Goal: Task Accomplishment & Management: Complete application form

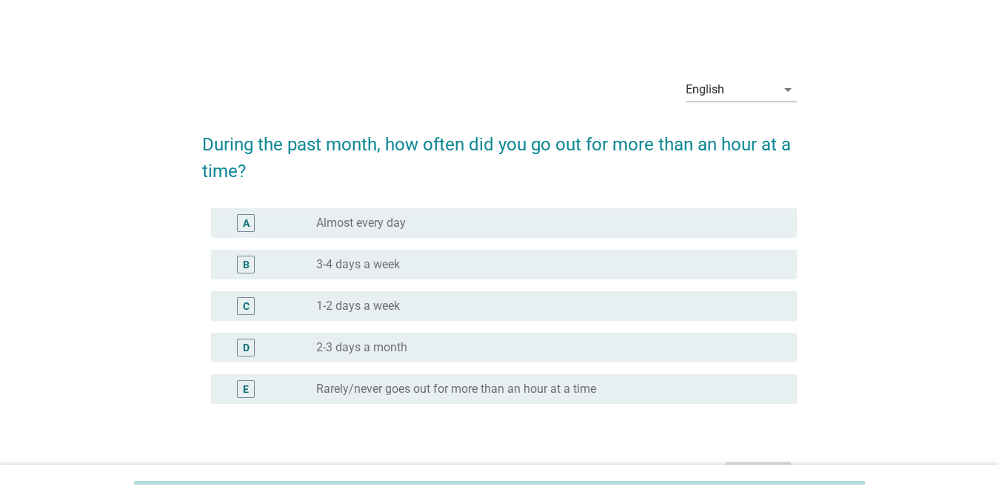
click at [503, 268] on div "radio_button_unchecked 3-4 days a week" at bounding box center [544, 264] width 457 height 15
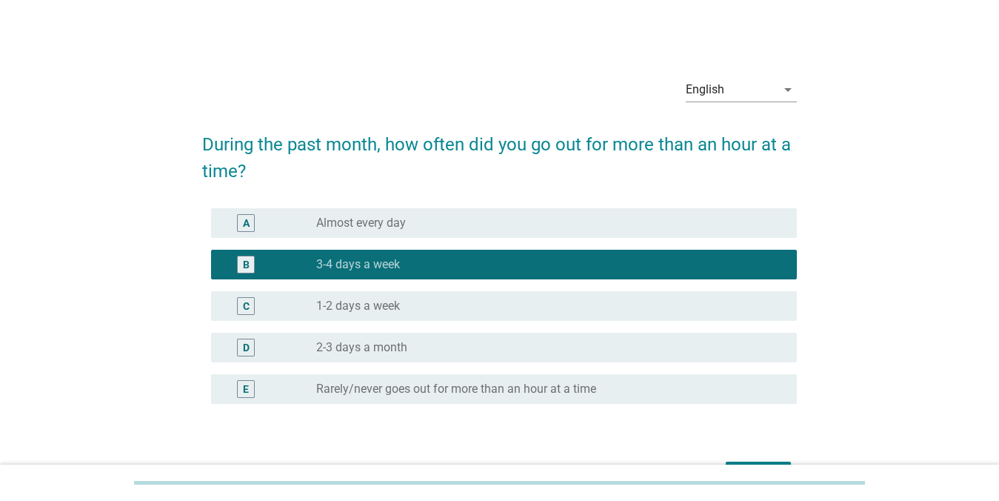
scroll to position [93, 0]
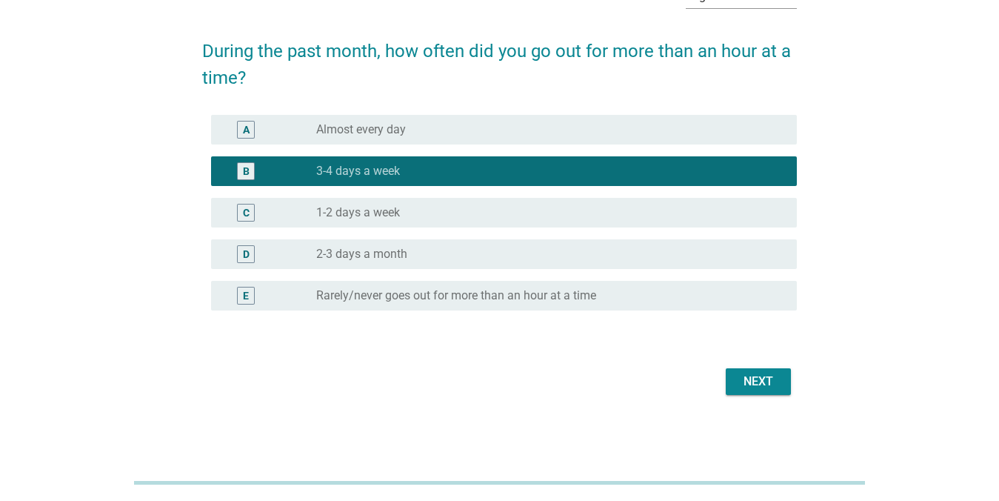
click at [743, 386] on div "Next" at bounding box center [758, 381] width 41 height 18
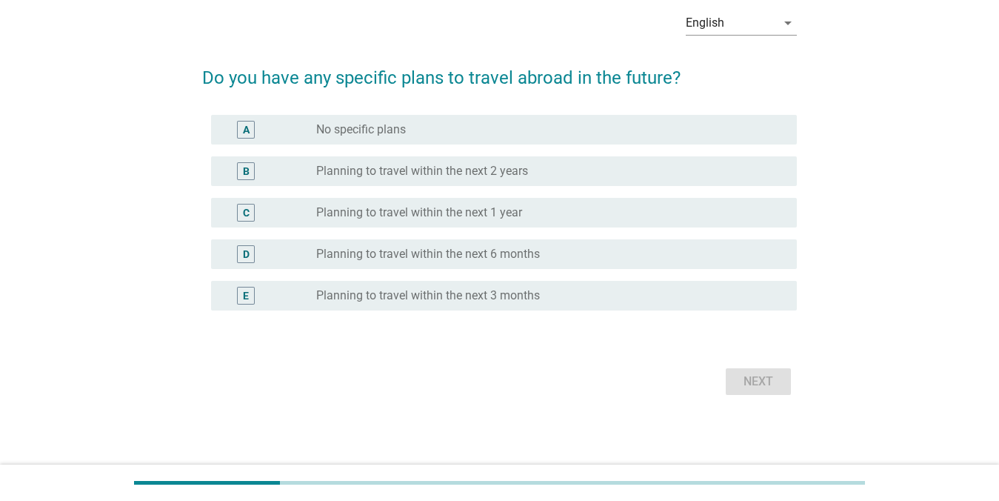
scroll to position [0, 0]
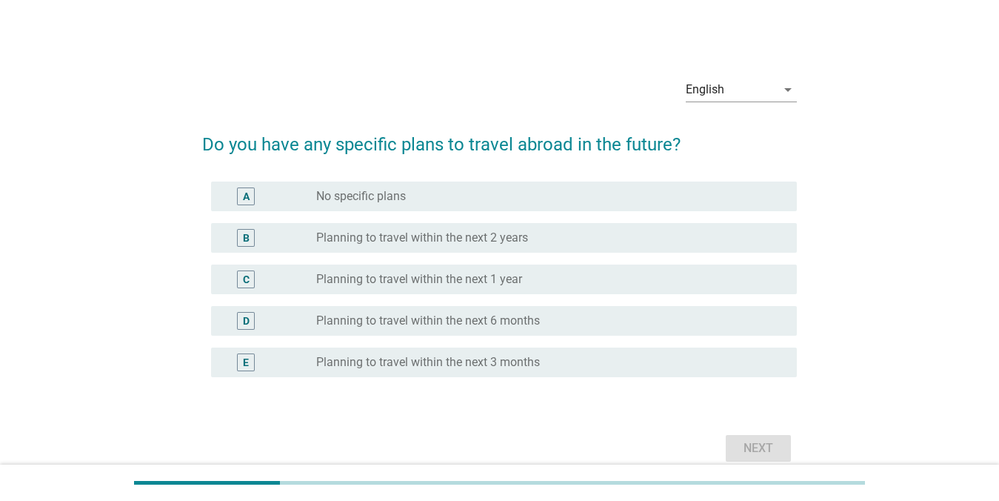
click at [609, 252] on div "B radio_button_unchecked Planning to travel within the next 2 years" at bounding box center [499, 237] width 595 height 41
click at [586, 235] on div "radio_button_unchecked Planning to travel within the next 2 years" at bounding box center [544, 237] width 457 height 15
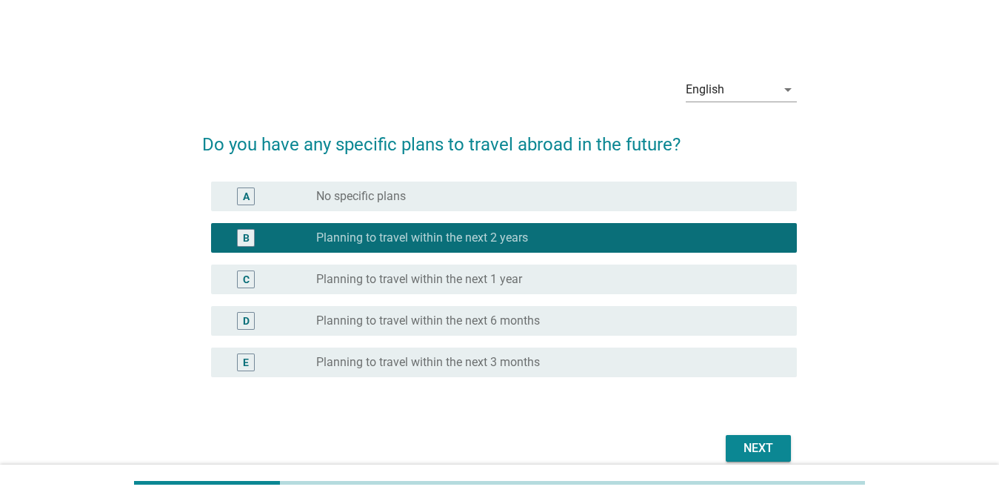
click at [766, 452] on div "Next" at bounding box center [758, 448] width 41 height 18
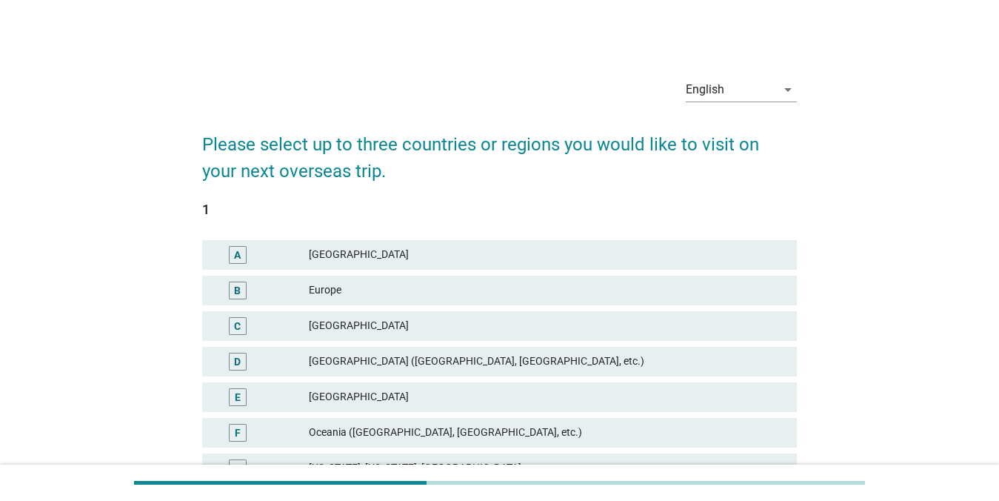
click at [559, 264] on div "A [GEOGRAPHIC_DATA]" at bounding box center [499, 255] width 595 height 30
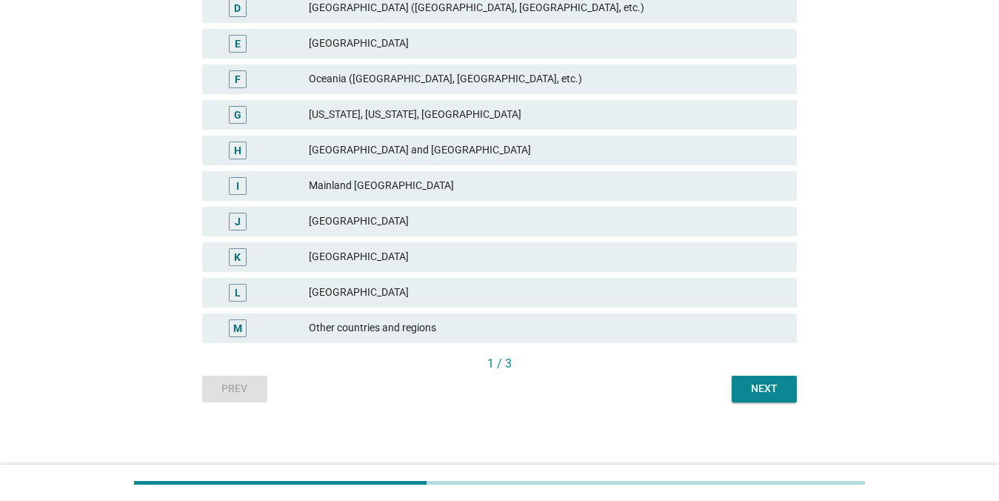
scroll to position [356, 0]
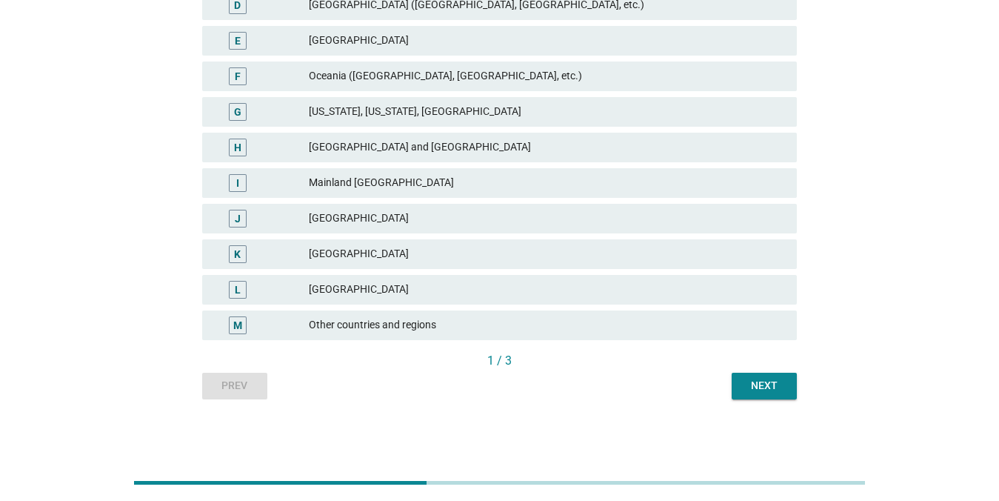
click at [759, 391] on div "Next" at bounding box center [763, 386] width 41 height 16
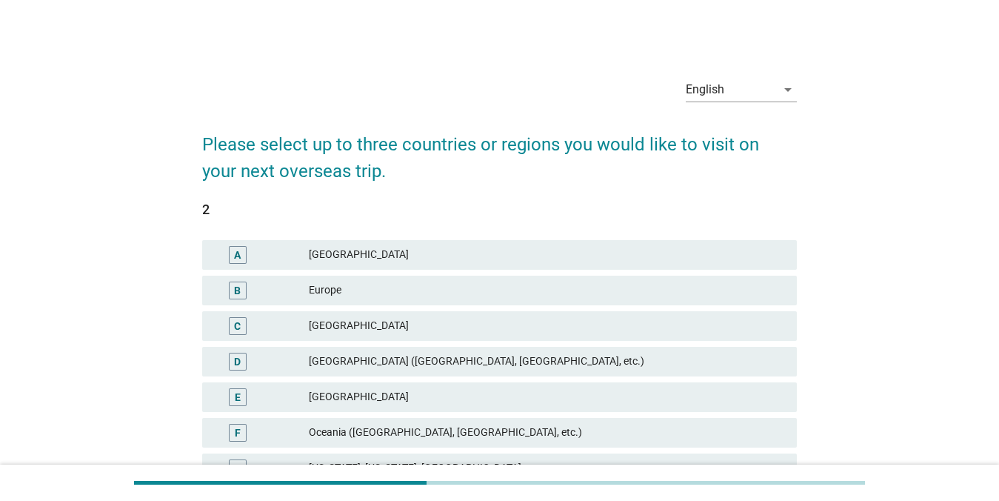
click at [545, 303] on div "B Europe" at bounding box center [499, 290] width 595 height 30
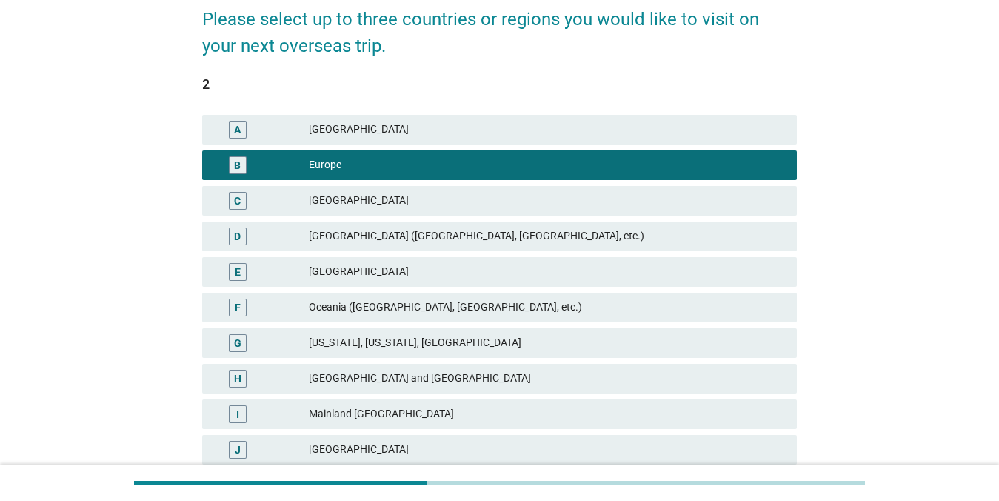
scroll to position [356, 0]
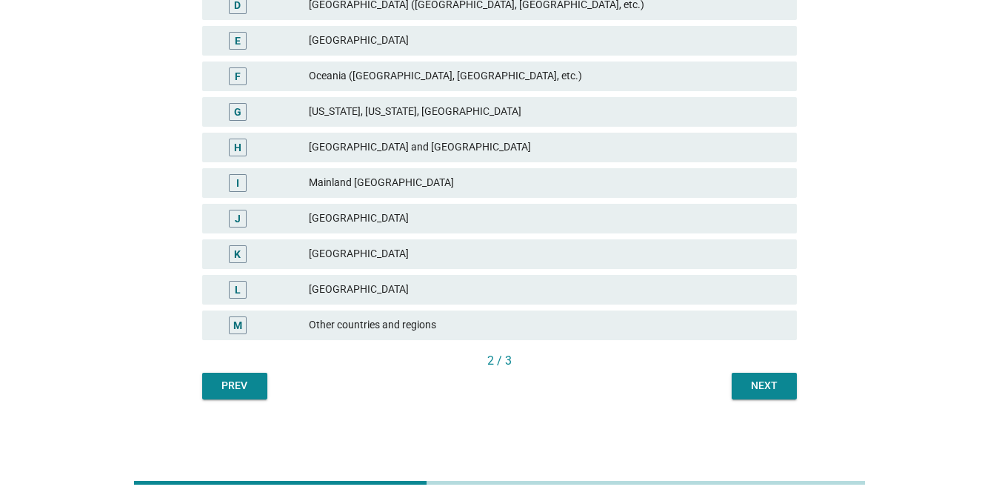
click at [766, 389] on div "Next" at bounding box center [763, 386] width 41 height 16
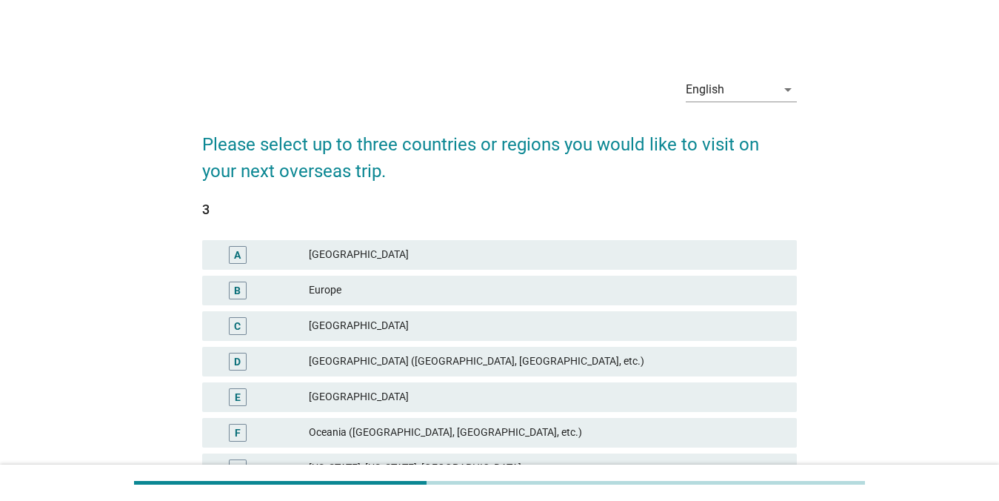
click at [480, 334] on div "[GEOGRAPHIC_DATA]" at bounding box center [547, 326] width 476 height 18
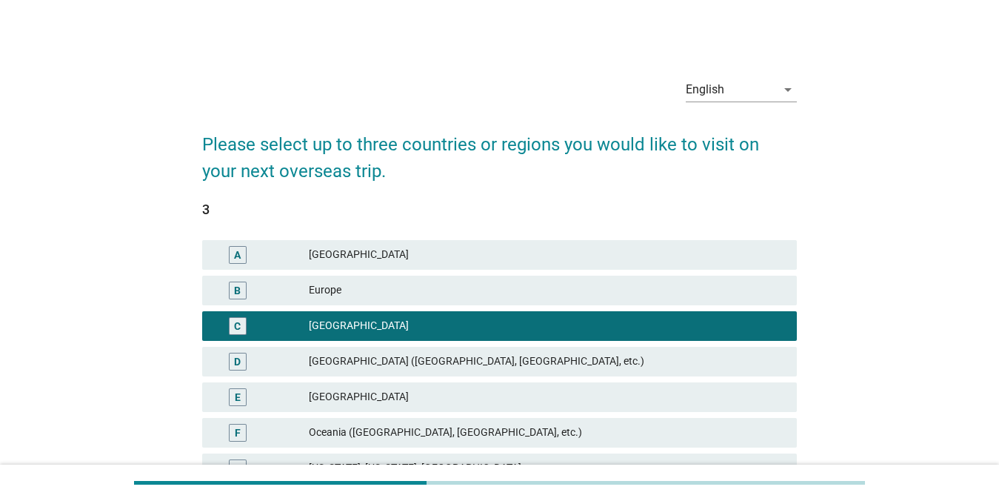
click at [441, 388] on div "[GEOGRAPHIC_DATA]" at bounding box center [547, 397] width 476 height 18
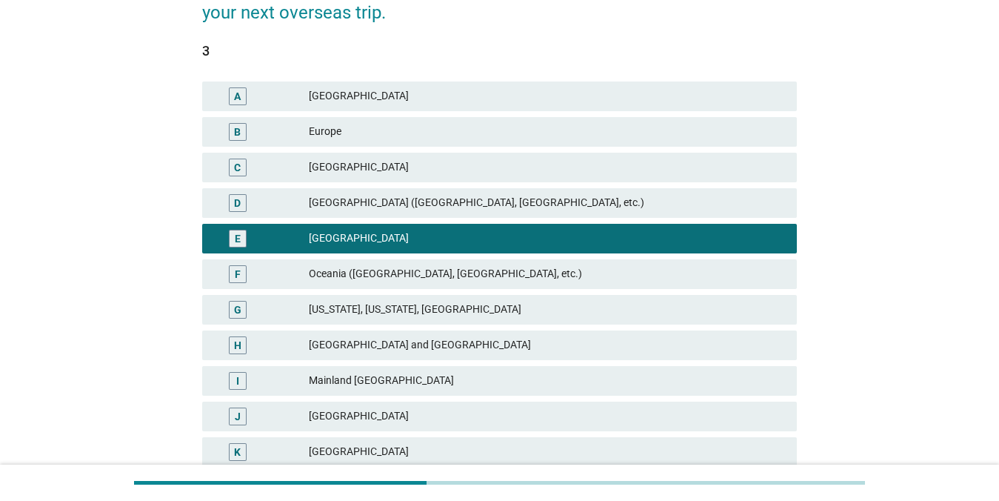
scroll to position [346, 0]
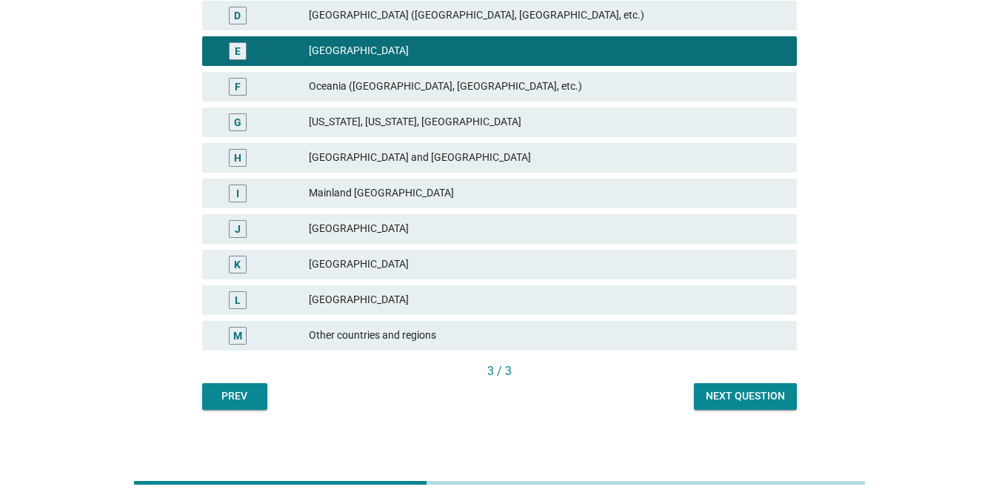
click at [732, 396] on div "Next question" at bounding box center [745, 396] width 79 height 16
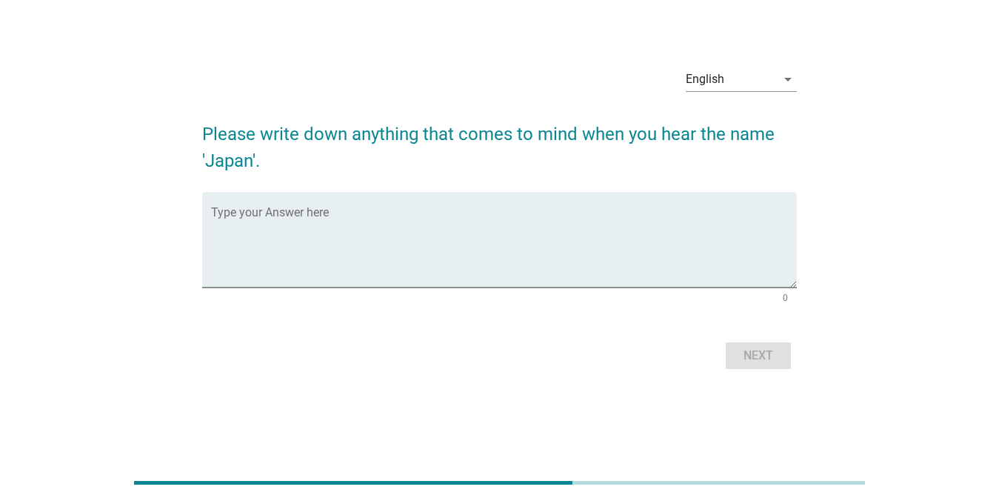
scroll to position [0, 0]
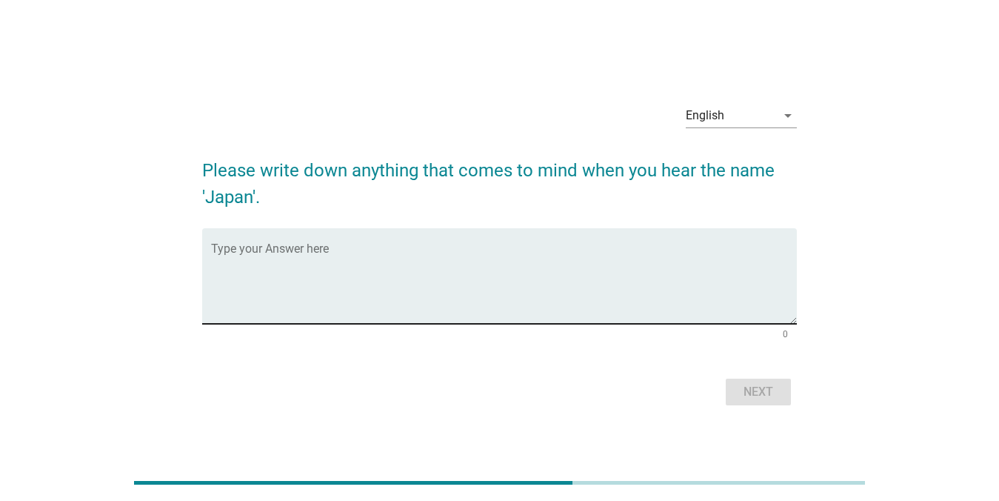
click at [357, 274] on textarea "Type your Answer here" at bounding box center [504, 285] width 586 height 78
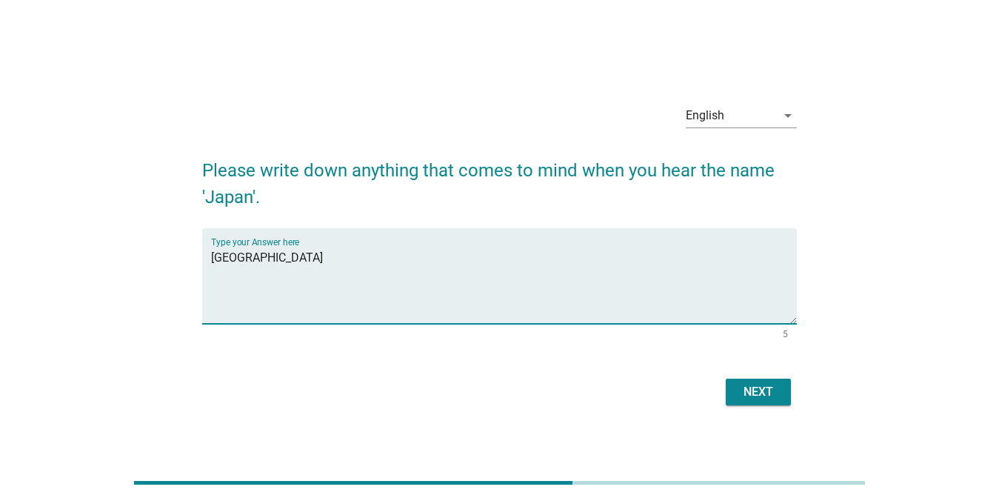
type textarea "[GEOGRAPHIC_DATA]"
click at [751, 391] on div "Next" at bounding box center [758, 392] width 41 height 18
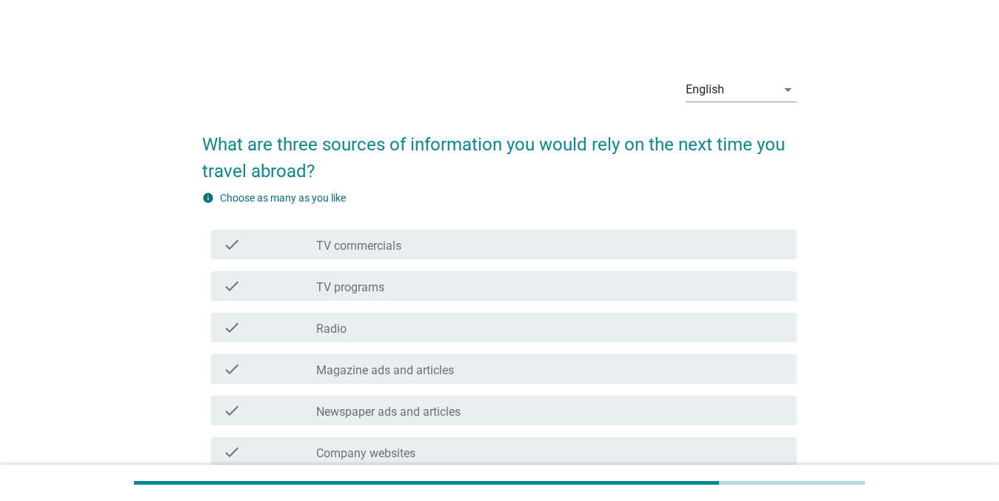
click at [605, 296] on div "check check_box_outline_blank TV programs" at bounding box center [504, 286] width 586 height 30
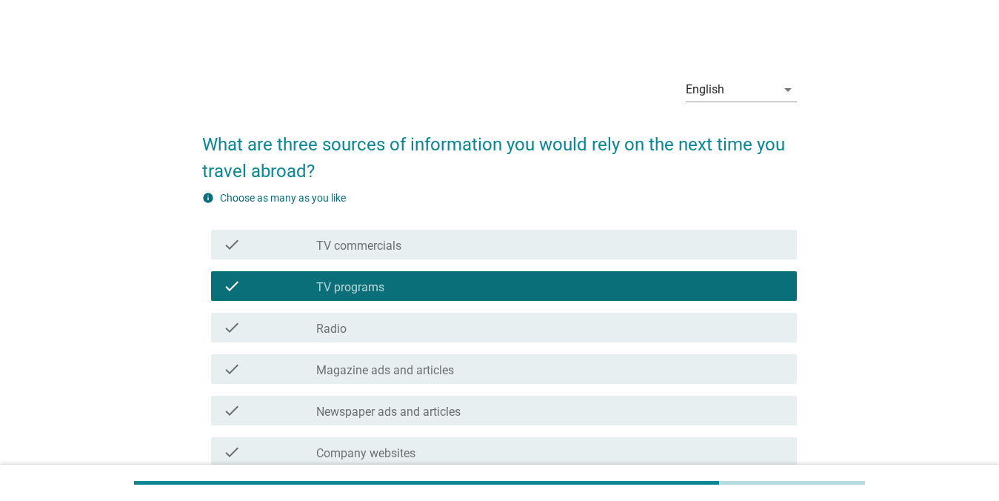
click at [522, 361] on div "check_box_outline_blank Magazine ads and articles" at bounding box center [550, 369] width 469 height 18
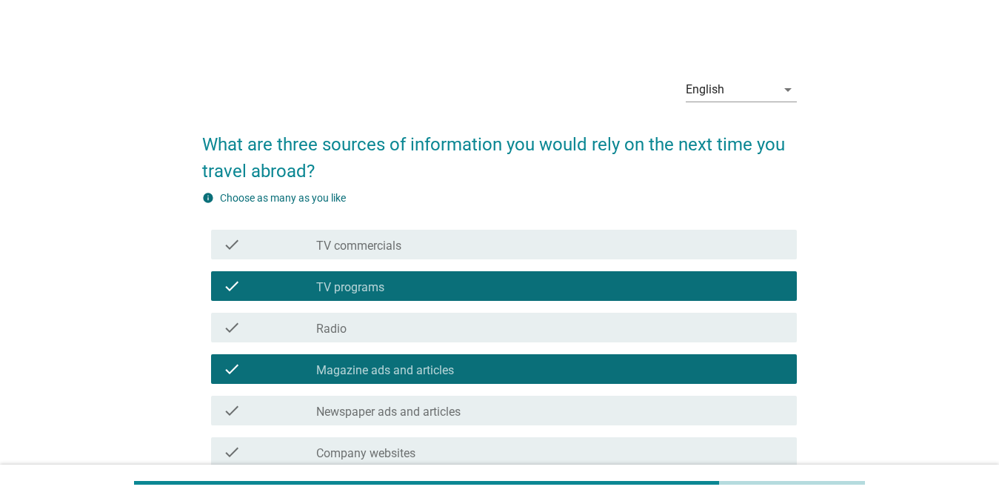
click at [499, 401] on div "check_box_outline_blank Newspaper ads and articles" at bounding box center [550, 410] width 469 height 18
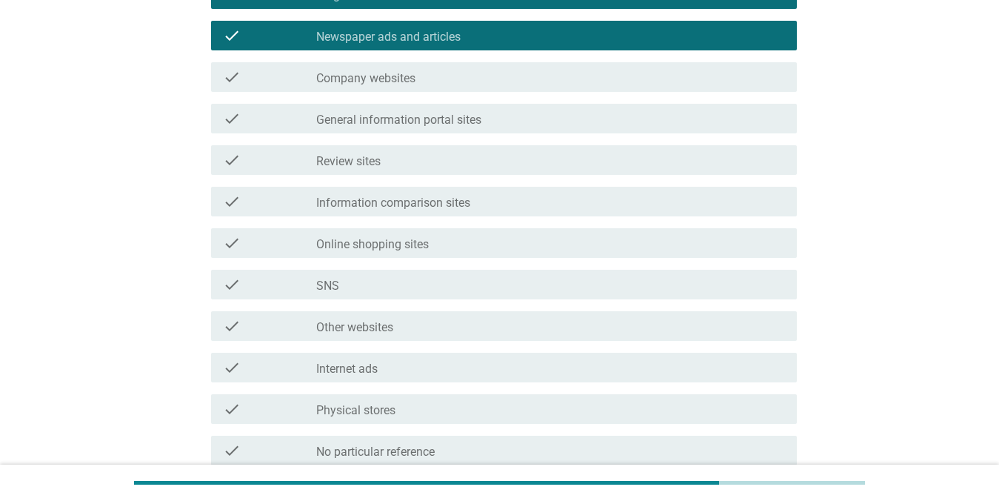
scroll to position [381, 0]
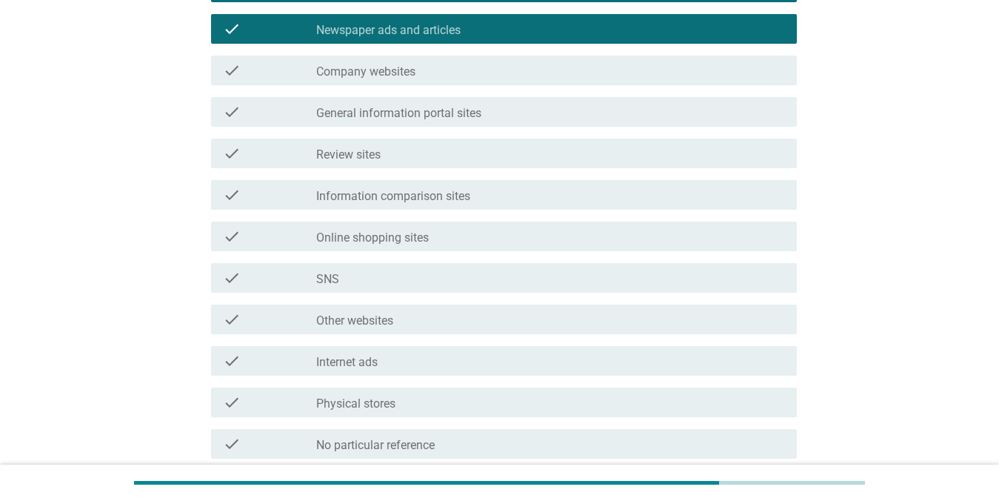
click at [563, 249] on div "check check_box_outline_blank Online shopping sites" at bounding box center [504, 236] width 586 height 30
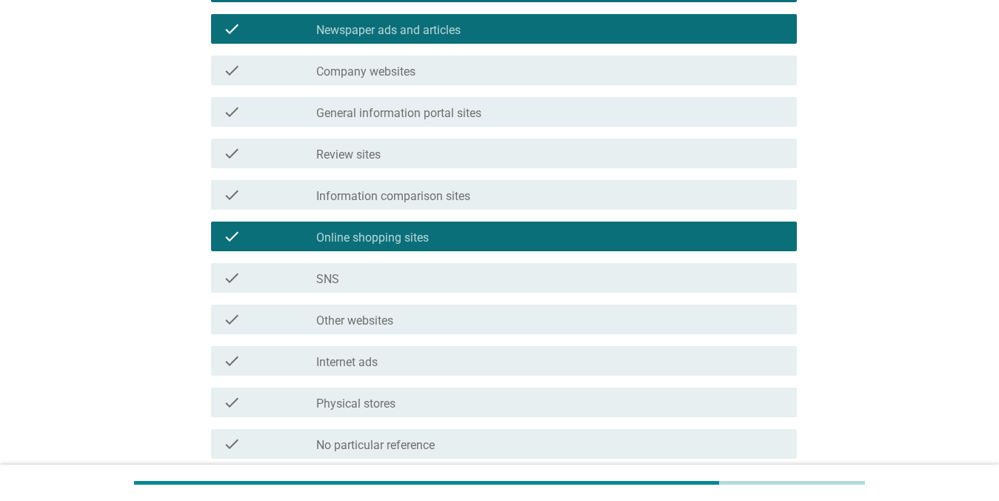
click at [493, 366] on div "check_box_outline_blank Internet ads" at bounding box center [550, 361] width 469 height 18
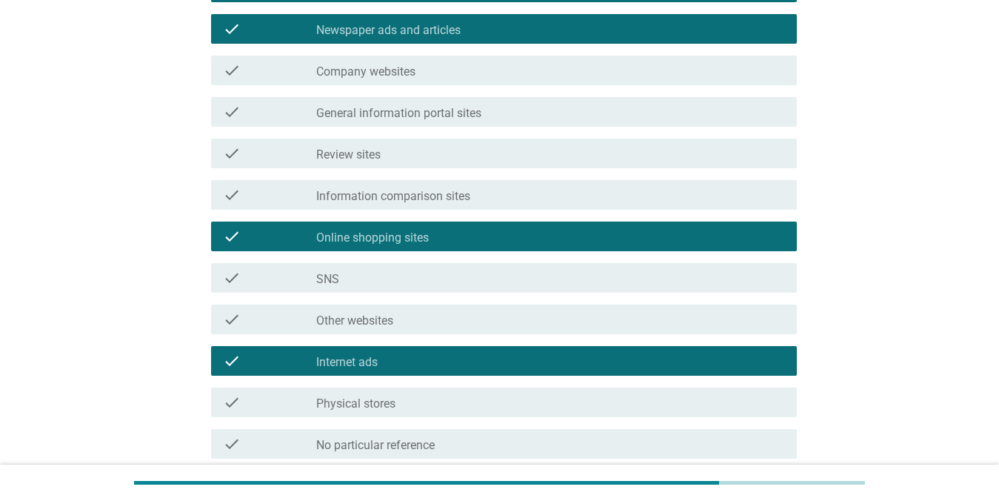
scroll to position [512, 0]
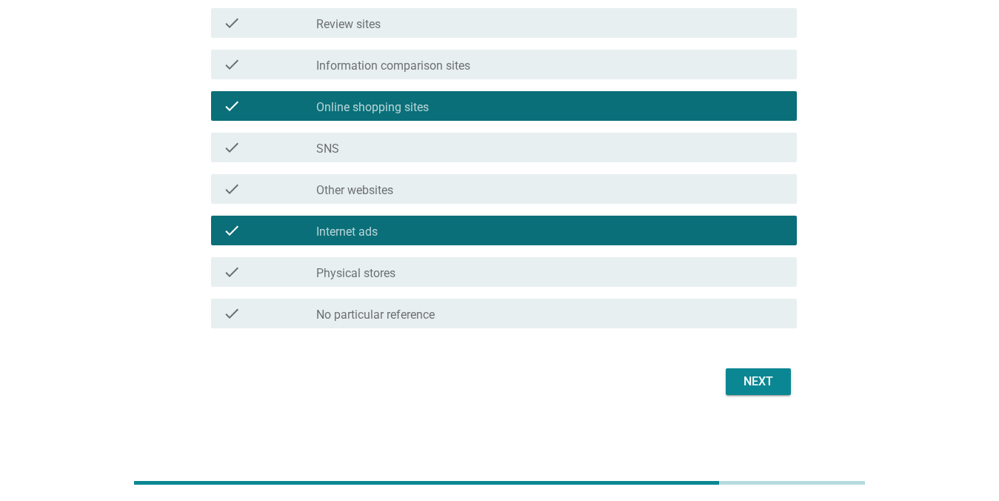
click at [757, 383] on div "Next" at bounding box center [758, 381] width 41 height 18
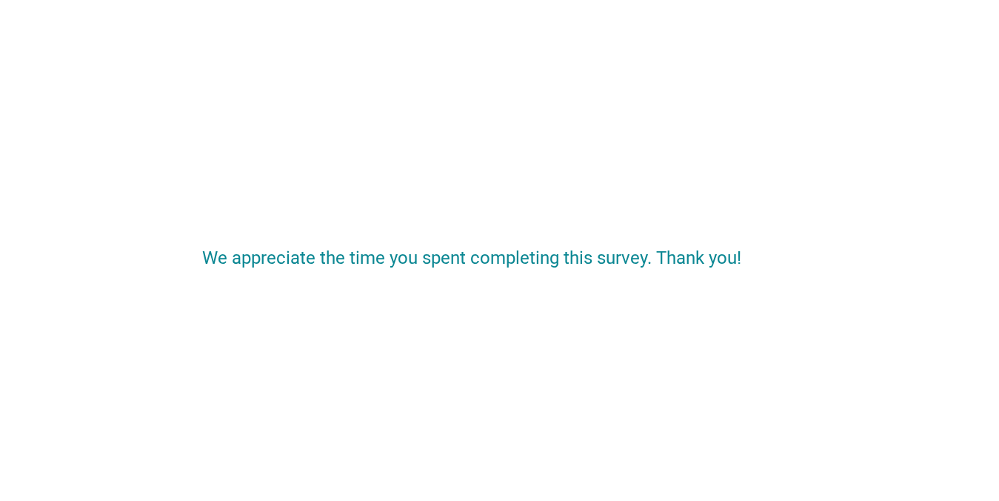
scroll to position [0, 0]
